Goal: Transaction & Acquisition: Purchase product/service

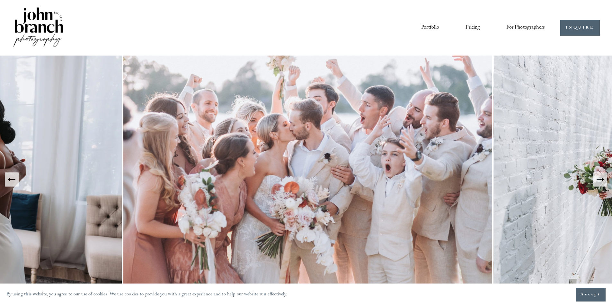
click at [0, 0] on span "Presets" at bounding box center [0, 0] width 0 height 0
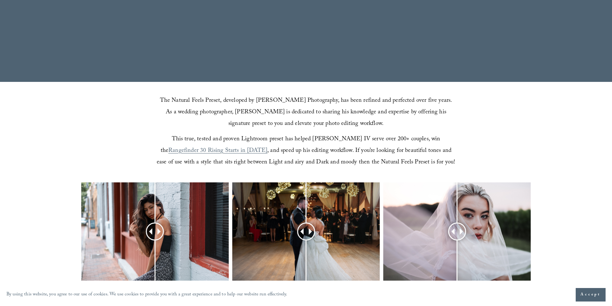
scroll to position [161, 0]
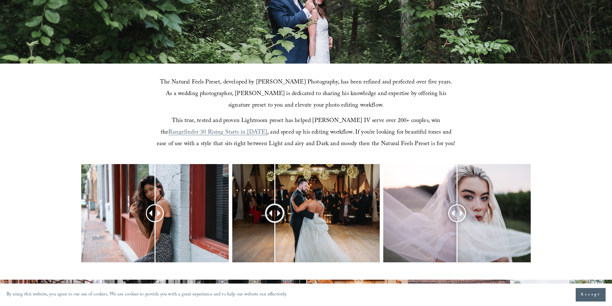
drag, startPoint x: 299, startPoint y: 214, endPoint x: 275, endPoint y: 230, distance: 29.3
click at [275, 221] on div at bounding box center [275, 213] width 16 height 16
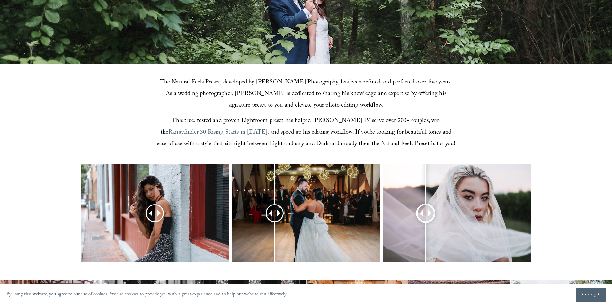
drag, startPoint x: 450, startPoint y: 215, endPoint x: 426, endPoint y: 222, distance: 25.4
click at [426, 221] on div at bounding box center [426, 213] width 16 height 16
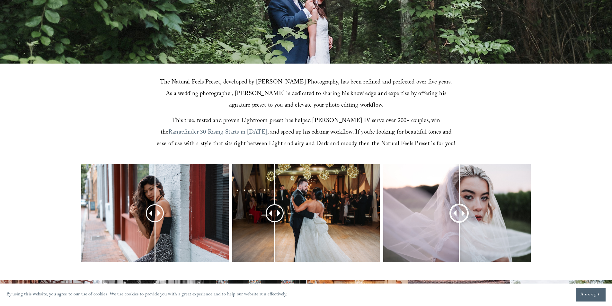
drag, startPoint x: 425, startPoint y: 216, endPoint x: 459, endPoint y: 229, distance: 36.7
click at [459, 221] on div at bounding box center [459, 213] width 16 height 16
drag, startPoint x: 153, startPoint y: 213, endPoint x: 146, endPoint y: 222, distance: 11.6
click at [146, 221] on div at bounding box center [144, 213] width 16 height 16
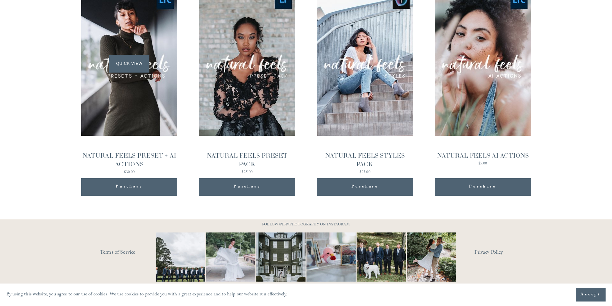
scroll to position [690, 0]
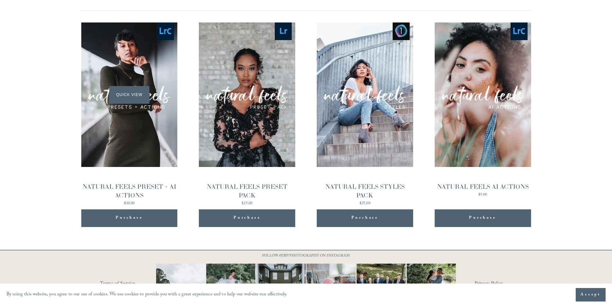
click at [120, 94] on span "Quick View" at bounding box center [129, 95] width 40 height 18
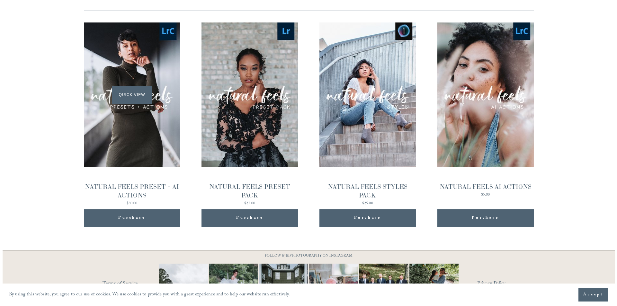
scroll to position [691, 0]
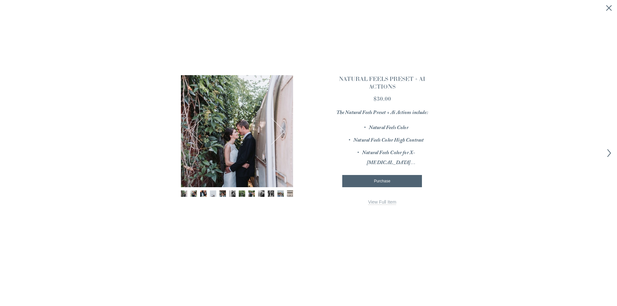
click at [192, 193] on img "Image 2 of 12" at bounding box center [193, 193] width 6 height 6
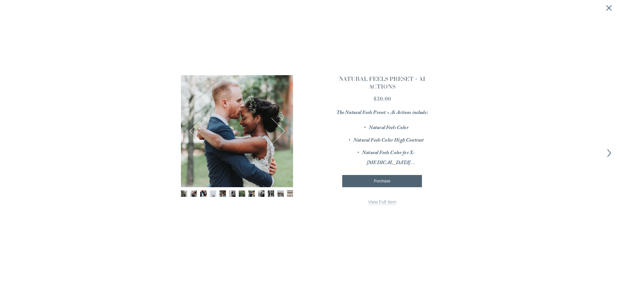
click at [216, 195] on img "Image 4 of 12" at bounding box center [213, 193] width 6 height 6
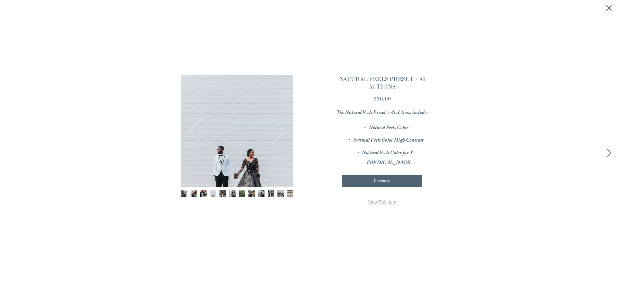
click at [228, 194] on div "Gallery thumbnails" at bounding box center [237, 193] width 112 height 7
click at [245, 196] on img "Image 7 of 12" at bounding box center [242, 193] width 6 height 6
